Goal: Use online tool/utility: Use online tool/utility

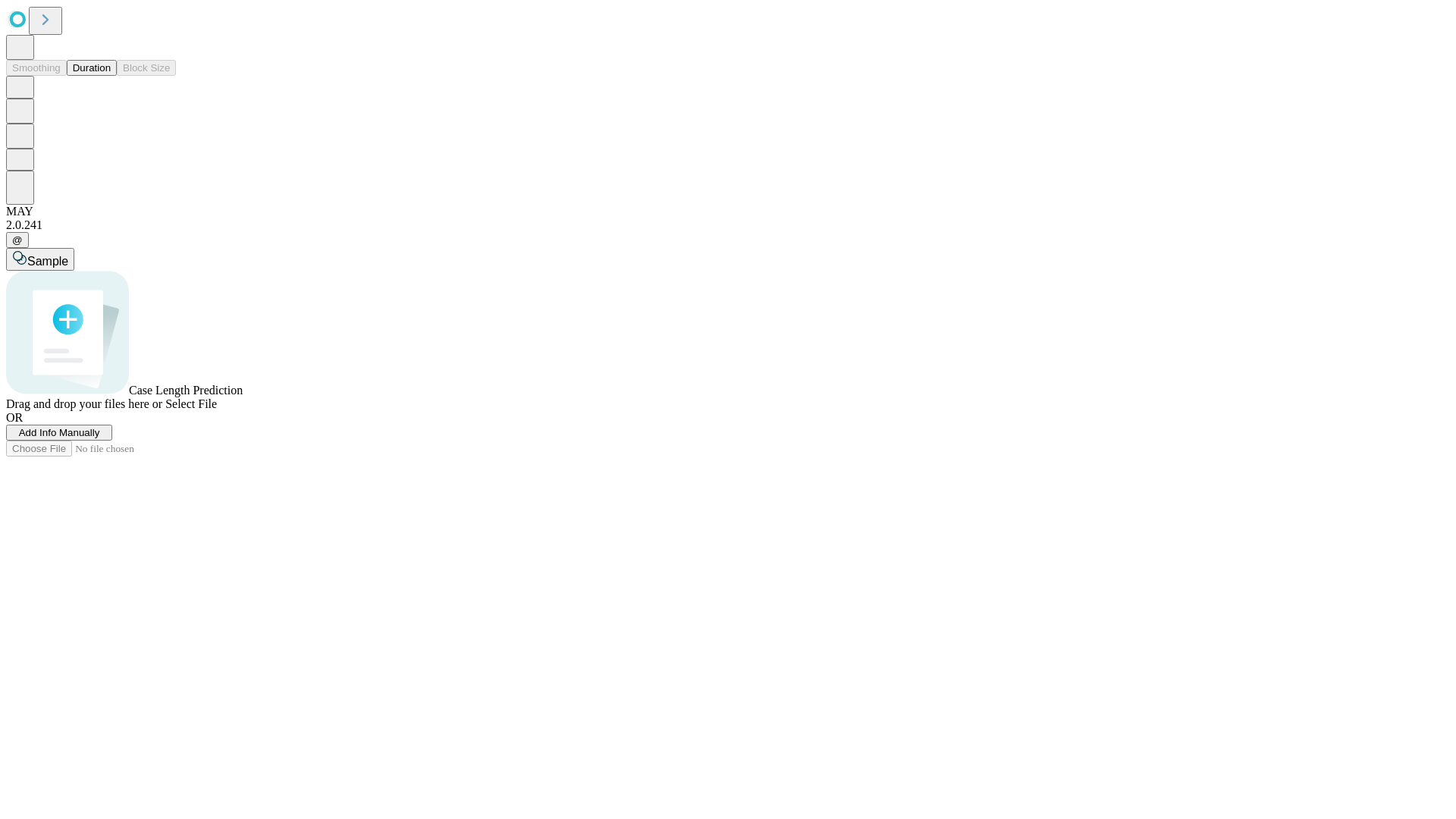
click at [111, 76] on button "Duration" at bounding box center [91, 67] width 50 height 16
click at [217, 410] on span "Select File" at bounding box center [190, 404] width 52 height 13
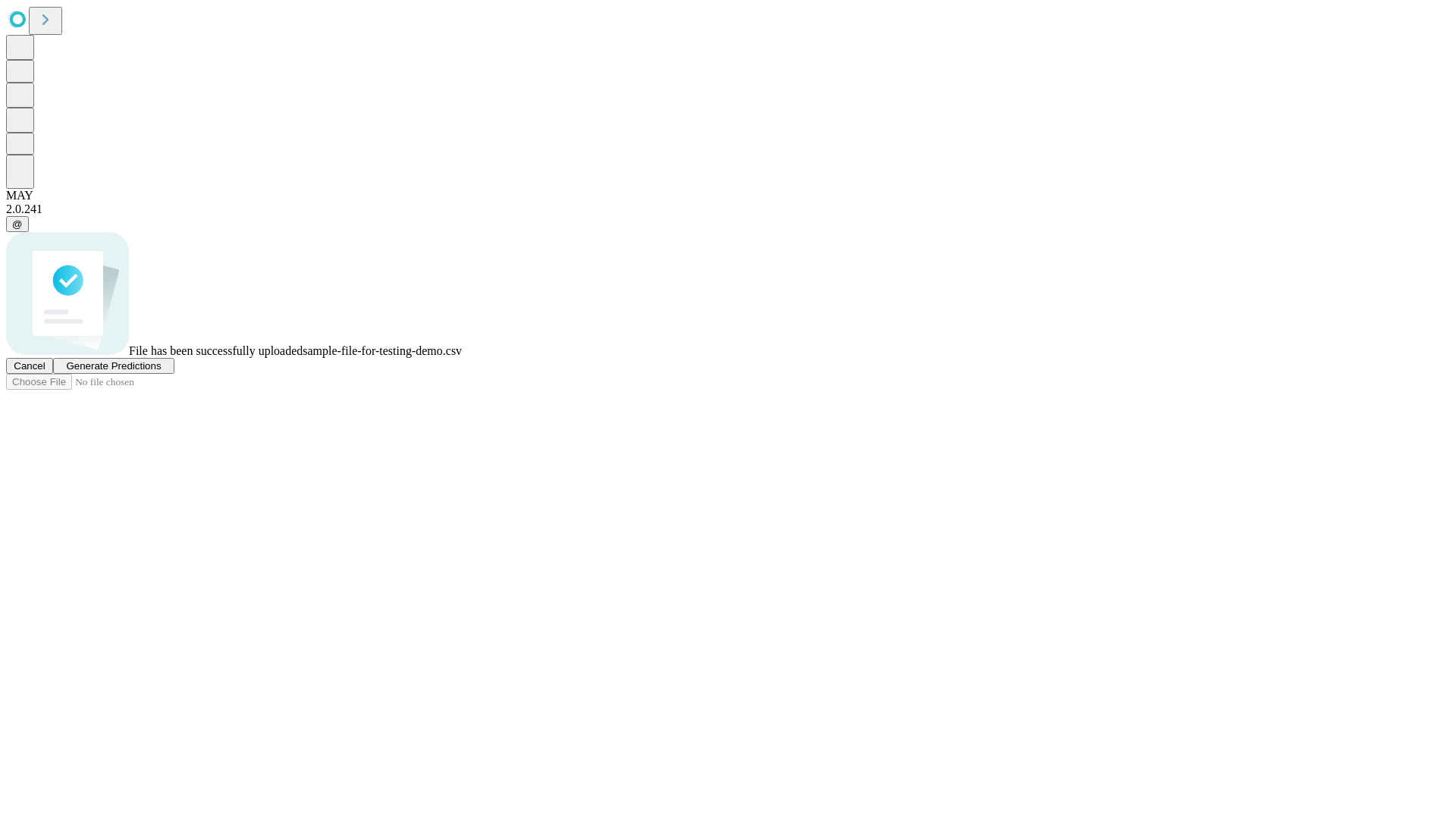
click at [161, 371] on span "Generate Predictions" at bounding box center [113, 365] width 95 height 11
